Goal: Task Accomplishment & Management: Complete application form

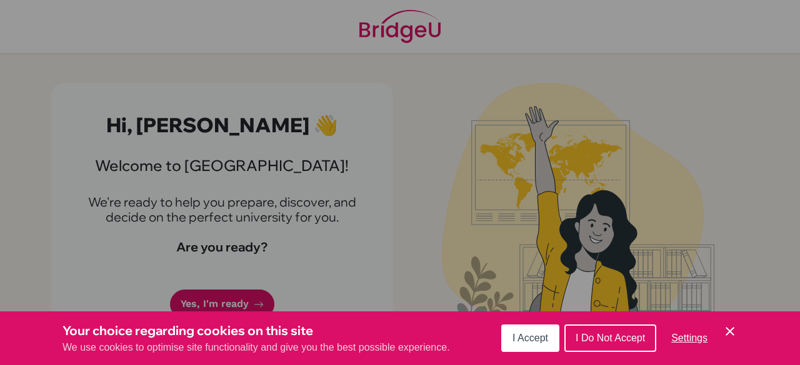
click at [521, 336] on span "I Accept" at bounding box center [530, 338] width 36 height 11
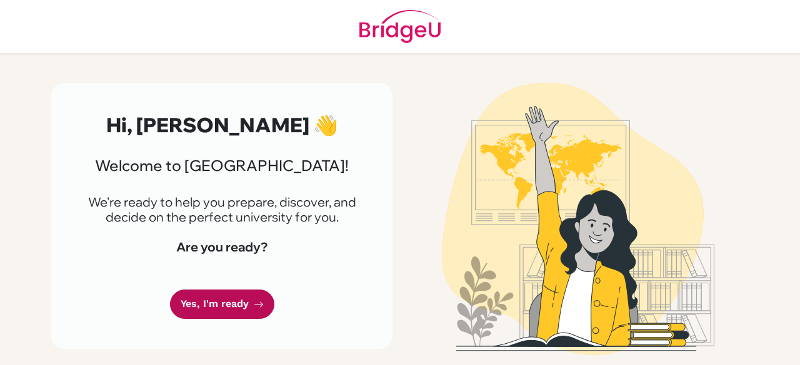
click at [210, 306] on link "Yes, I'm ready" at bounding box center [222, 304] width 104 height 29
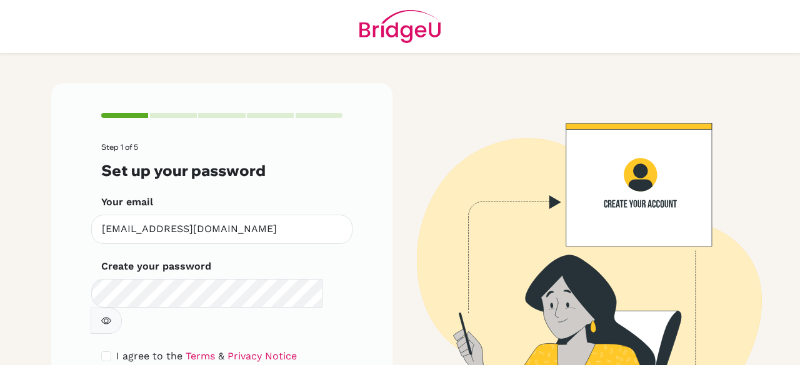
scroll to position [71, 0]
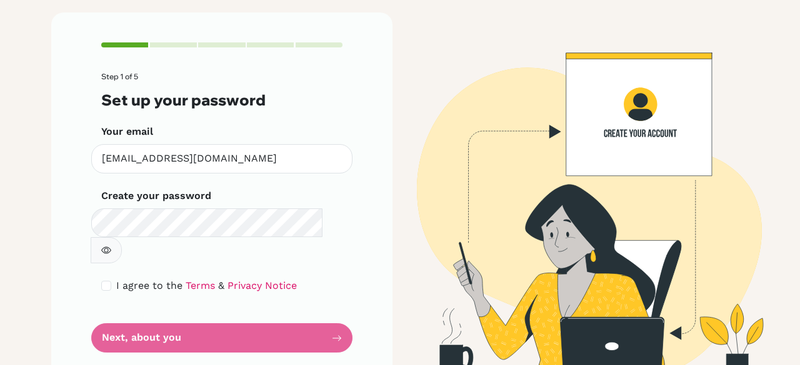
click at [244, 300] on form "Step 1 of 5 Set up your password Your email [EMAIL_ADDRESS][DOMAIN_NAME] Invali…" at bounding box center [221, 212] width 241 height 281
click at [240, 312] on form "Step 1 of 5 Set up your password Your email [EMAIL_ADDRESS][DOMAIN_NAME] Invali…" at bounding box center [221, 212] width 241 height 281
click at [332, 311] on form "Step 1 of 5 Set up your password Your email [EMAIL_ADDRESS][DOMAIN_NAME] Invali…" at bounding box center [221, 212] width 241 height 281
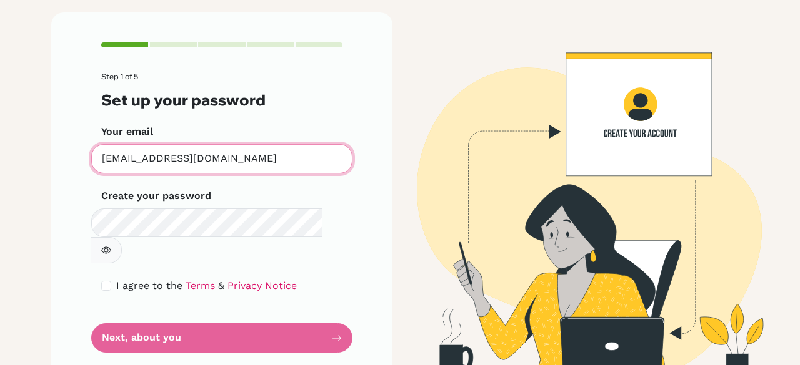
click at [290, 158] on input "[EMAIL_ADDRESS][DOMAIN_NAME]" at bounding box center [221, 158] width 261 height 29
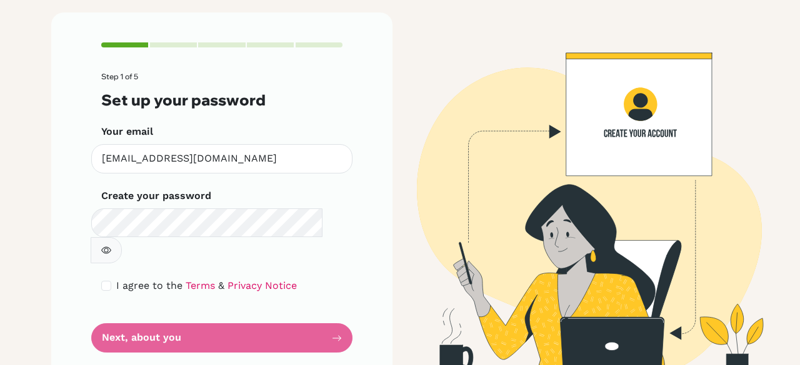
click at [364, 179] on div "Step 1 of 5 Set up your password Your email [EMAIL_ADDRESS][DOMAIN_NAME] Invali…" at bounding box center [221, 197] width 341 height 370
click at [287, 304] on form "Step 1 of 5 Set up your password Your email [EMAIL_ADDRESS][DOMAIN_NAME] Invali…" at bounding box center [221, 212] width 241 height 281
click at [329, 310] on form "Step 1 of 5 Set up your password Your email [EMAIL_ADDRESS][DOMAIN_NAME] Invali…" at bounding box center [221, 212] width 241 height 281
click at [147, 307] on form "Step 1 of 5 Set up your password Your email [EMAIL_ADDRESS][DOMAIN_NAME] Invali…" at bounding box center [221, 212] width 241 height 281
click at [168, 42] on div "Step 1 of 5 Set up your password Your email [EMAIL_ADDRESS][DOMAIN_NAME] Invali…" at bounding box center [221, 197] width 341 height 370
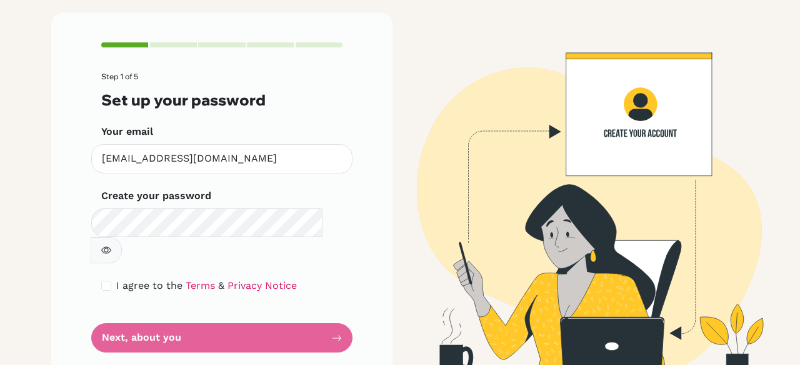
click at [267, 305] on form "Step 1 of 5 Set up your password Your email [EMAIL_ADDRESS][DOMAIN_NAME] Invali…" at bounding box center [221, 212] width 241 height 281
click at [129, 312] on form "Step 1 of 5 Set up your password Your email [EMAIL_ADDRESS][DOMAIN_NAME] Invali…" at bounding box center [221, 212] width 241 height 281
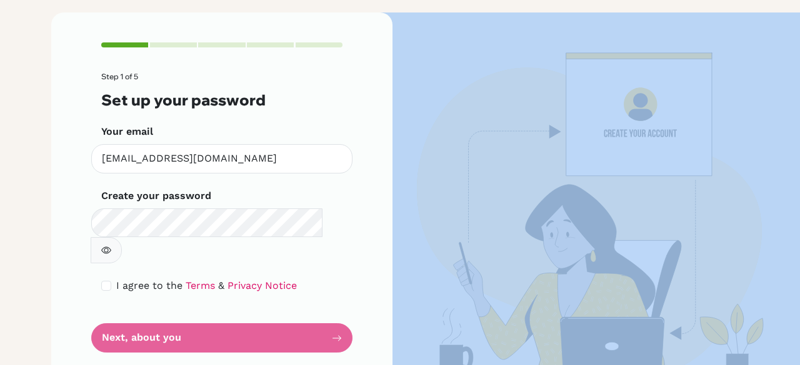
click at [129, 312] on form "Step 1 of 5 Set up your password Your email [EMAIL_ADDRESS][DOMAIN_NAME] Invali…" at bounding box center [221, 212] width 241 height 281
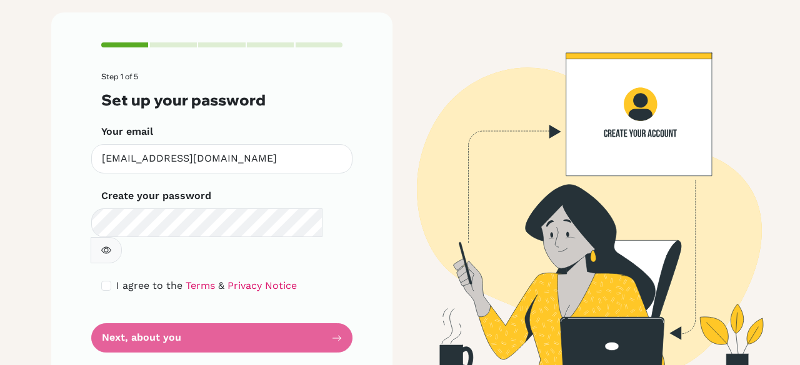
click at [129, 312] on form "Step 1 of 5 Set up your password Your email [EMAIL_ADDRESS][DOMAIN_NAME] Invali…" at bounding box center [221, 212] width 241 height 281
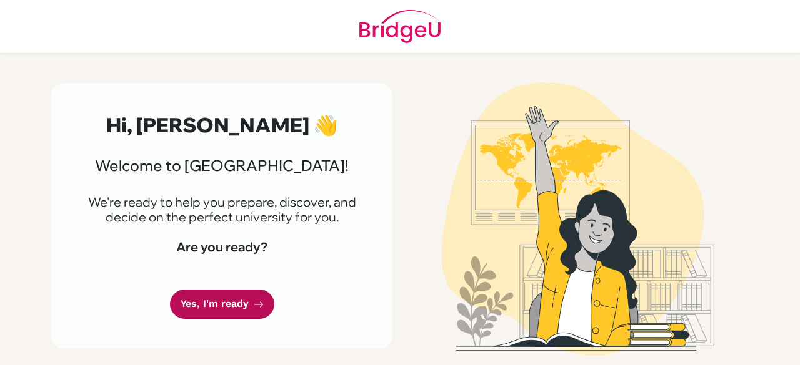
click at [240, 304] on link "Yes, I'm ready" at bounding box center [222, 304] width 104 height 29
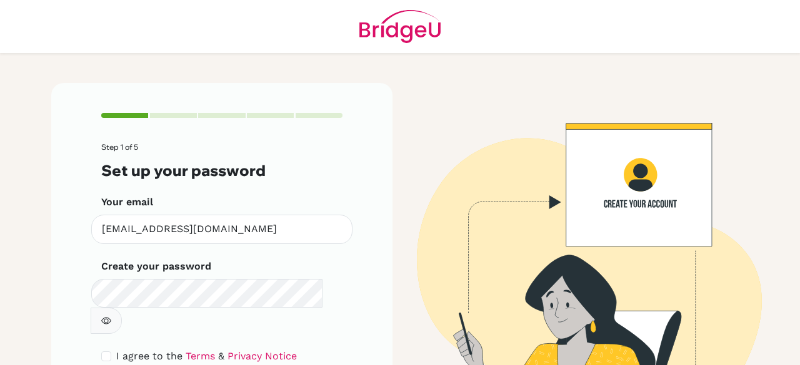
scroll to position [71, 0]
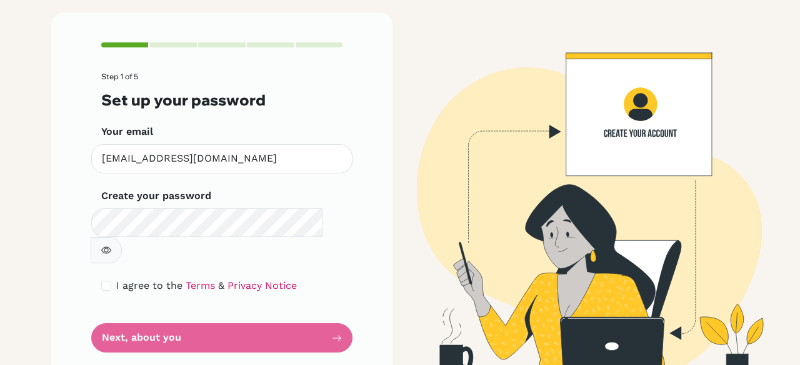
click at [202, 304] on form "Step 1 of 5 Set up your password Your email [EMAIL_ADDRESS][DOMAIN_NAME] Invali…" at bounding box center [221, 212] width 241 height 281
click at [337, 310] on form "Step 1 of 5 Set up your password Your email [EMAIL_ADDRESS][DOMAIN_NAME] Invali…" at bounding box center [221, 212] width 241 height 281
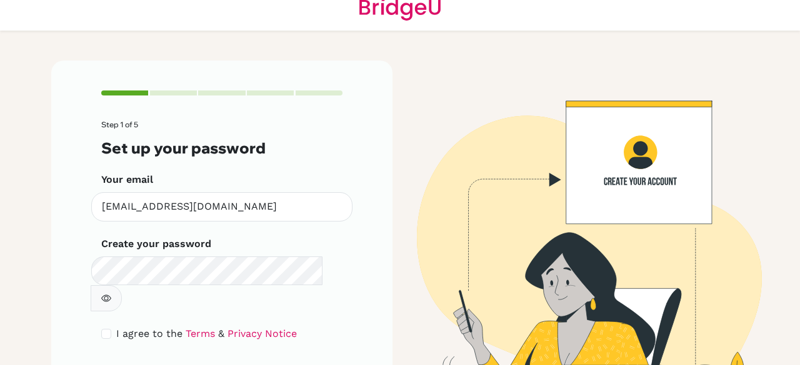
scroll to position [0, 0]
